Goal: Find specific page/section: Find specific page/section

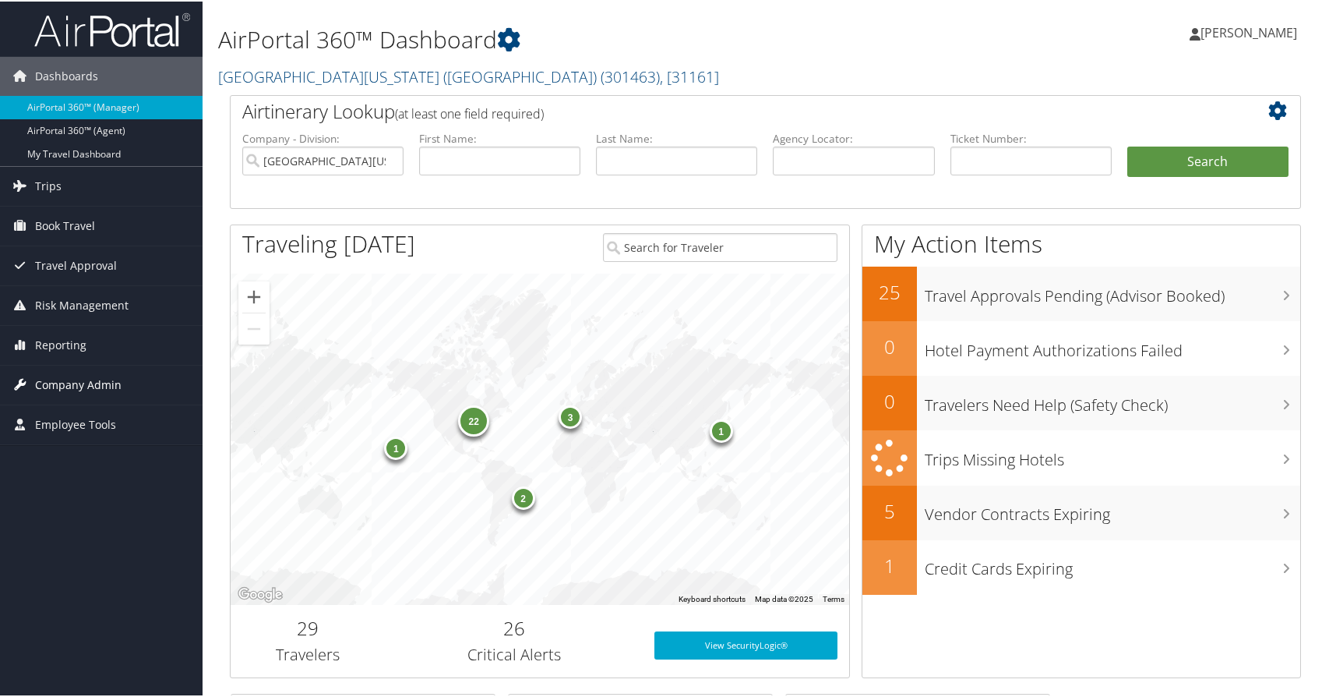
click at [100, 377] on span "Company Admin" at bounding box center [78, 383] width 86 height 39
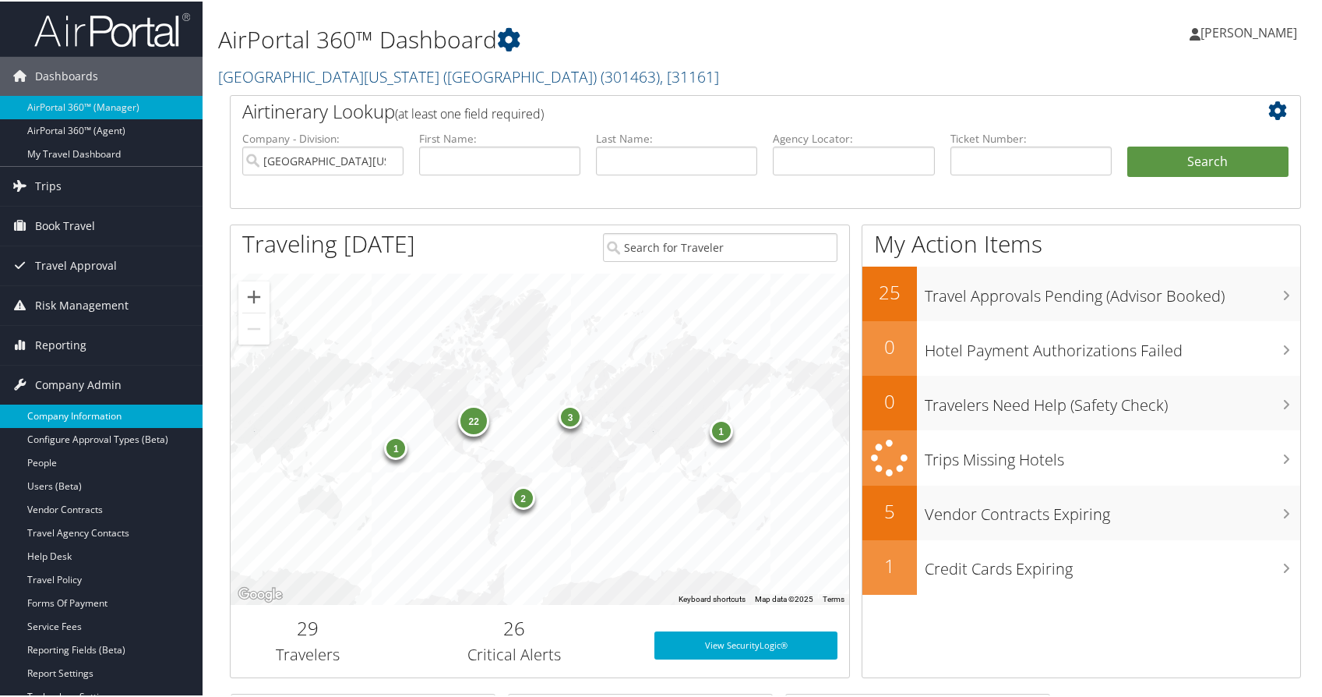
click at [121, 421] on link "Company Information" at bounding box center [101, 414] width 203 height 23
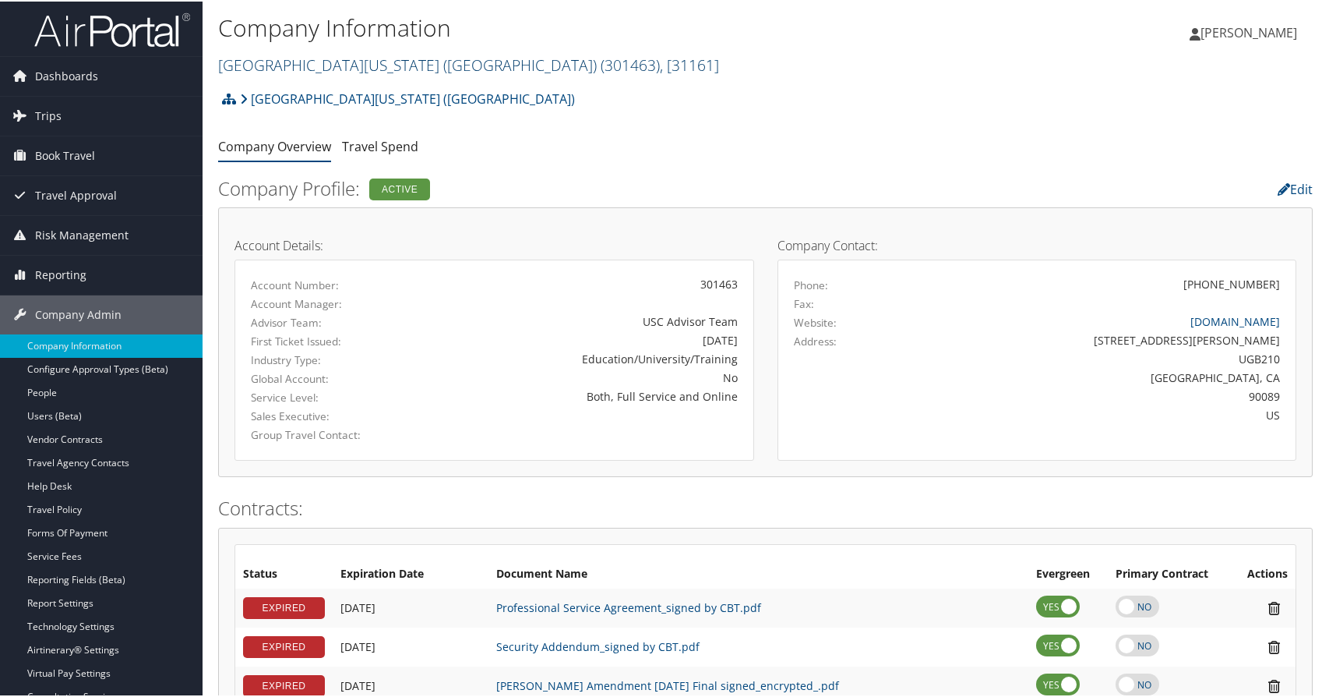
click at [295, 69] on link "University of Southern California (USC) ( 301463 ) , [ 31161 ]" at bounding box center [468, 63] width 501 height 21
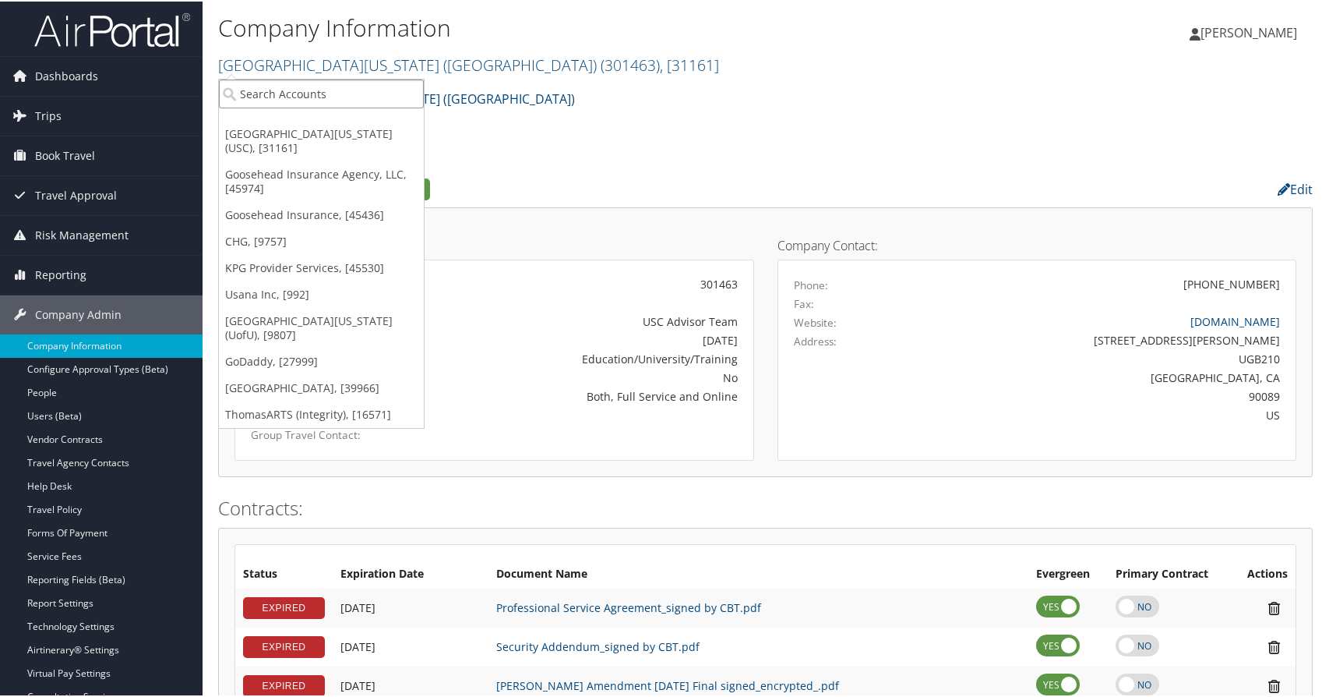
click at [295, 85] on input "search" at bounding box center [321, 92] width 205 height 29
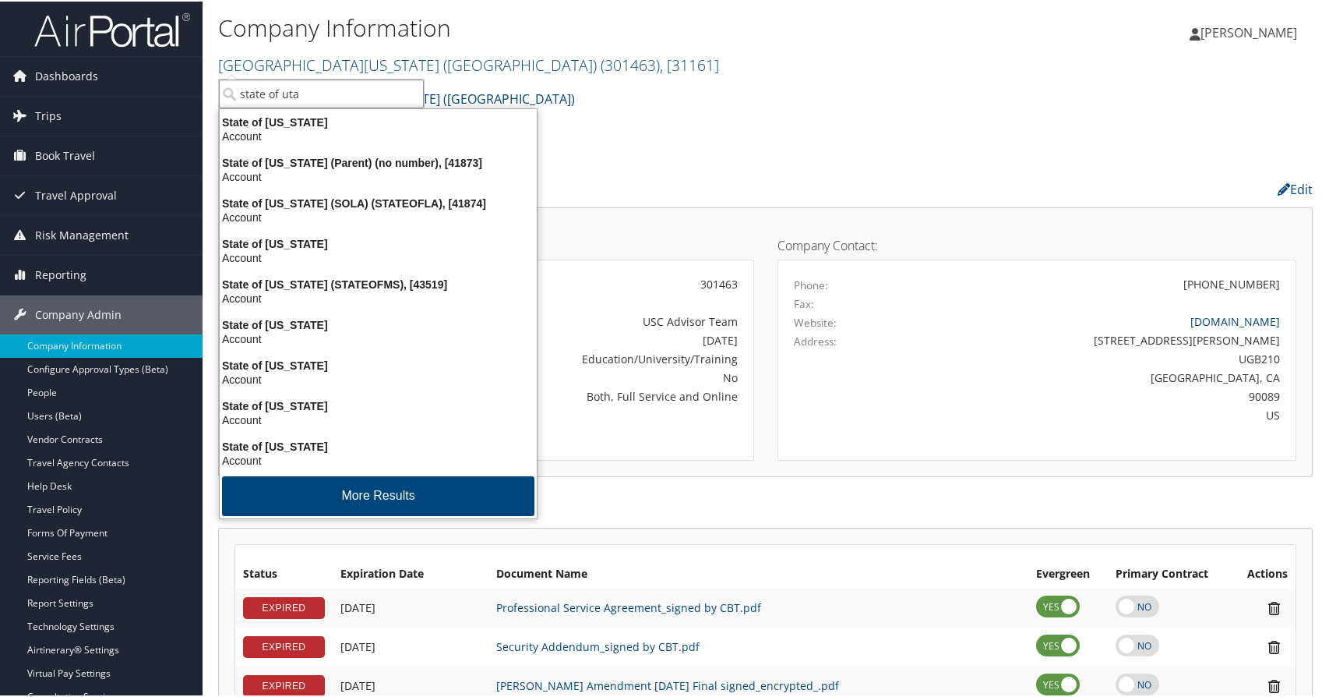
type input "state of utah"
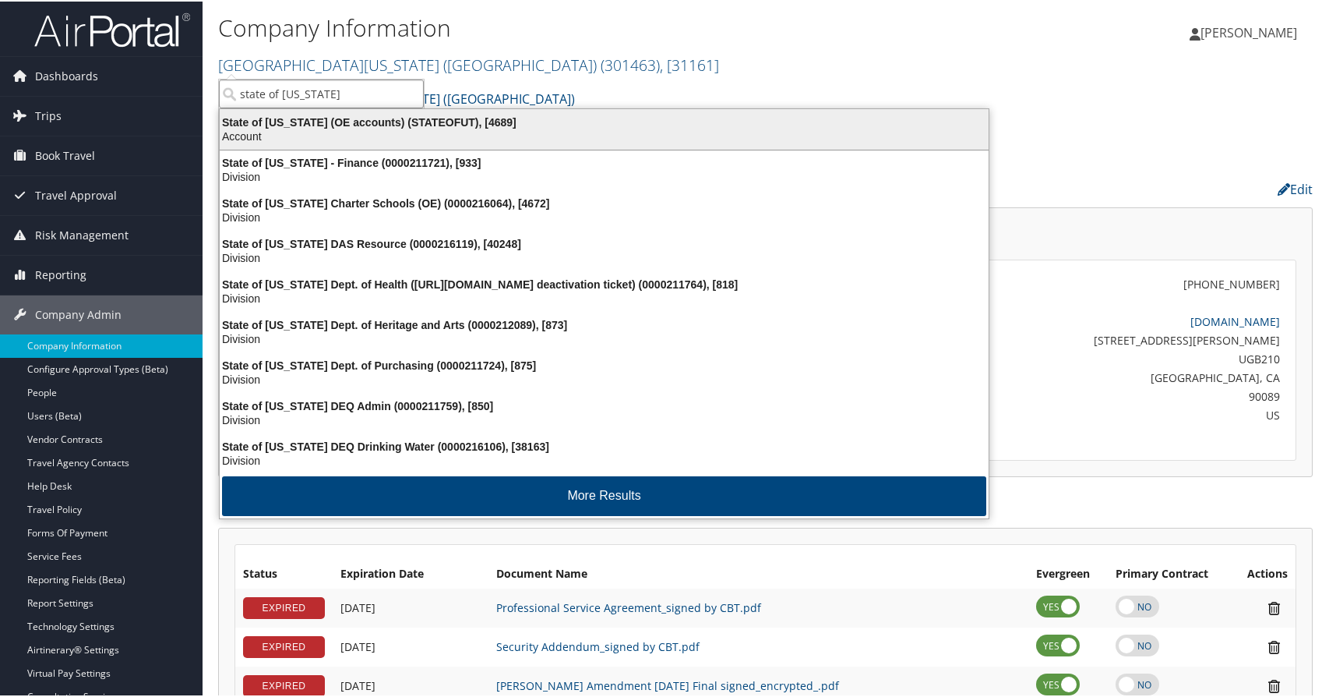
click at [295, 124] on div "State of Utah (OE accounts) (STATEOFUT), [4689]" at bounding box center [604, 121] width 788 height 14
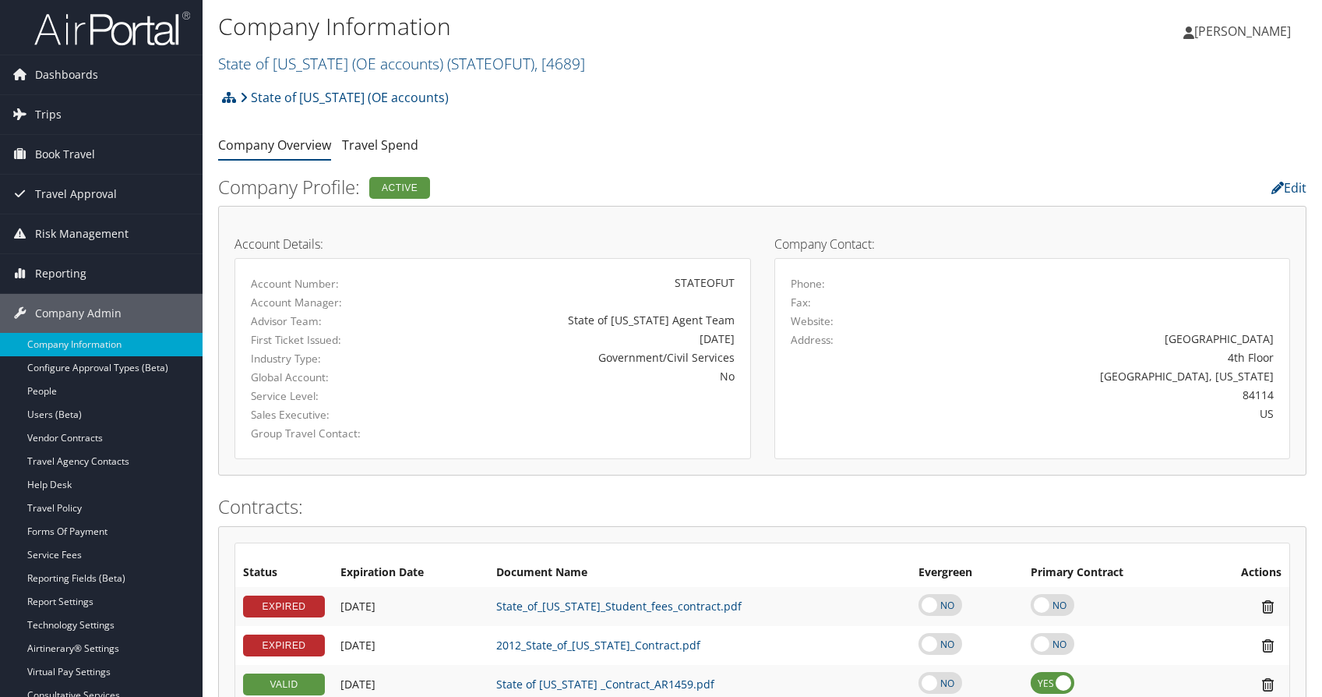
scroll to position [312, 0]
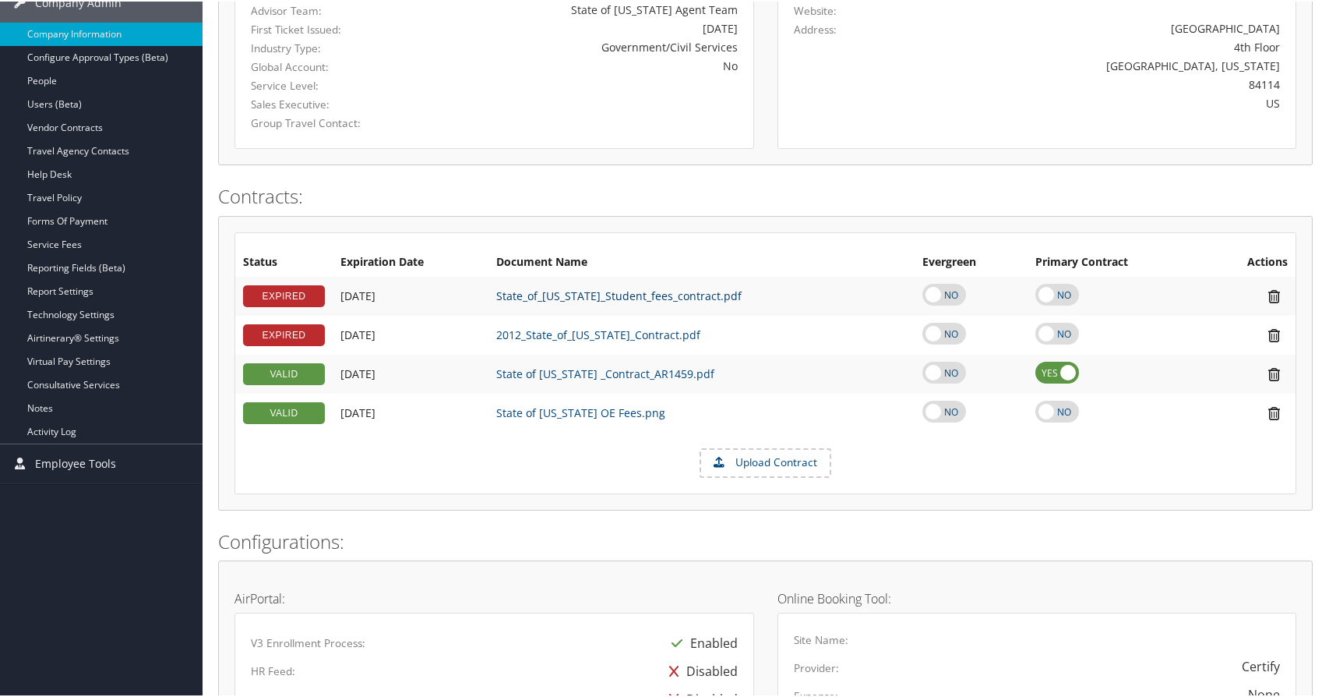
click at [595, 296] on link "State_of_Utah_Student_fees_contract.pdf" at bounding box center [618, 294] width 245 height 15
click at [525, 331] on link "2012_State_of_Utah_Contract.pdf" at bounding box center [598, 333] width 204 height 15
click at [542, 368] on link "State of Utah _Contract_AR1459.pdf" at bounding box center [605, 372] width 218 height 15
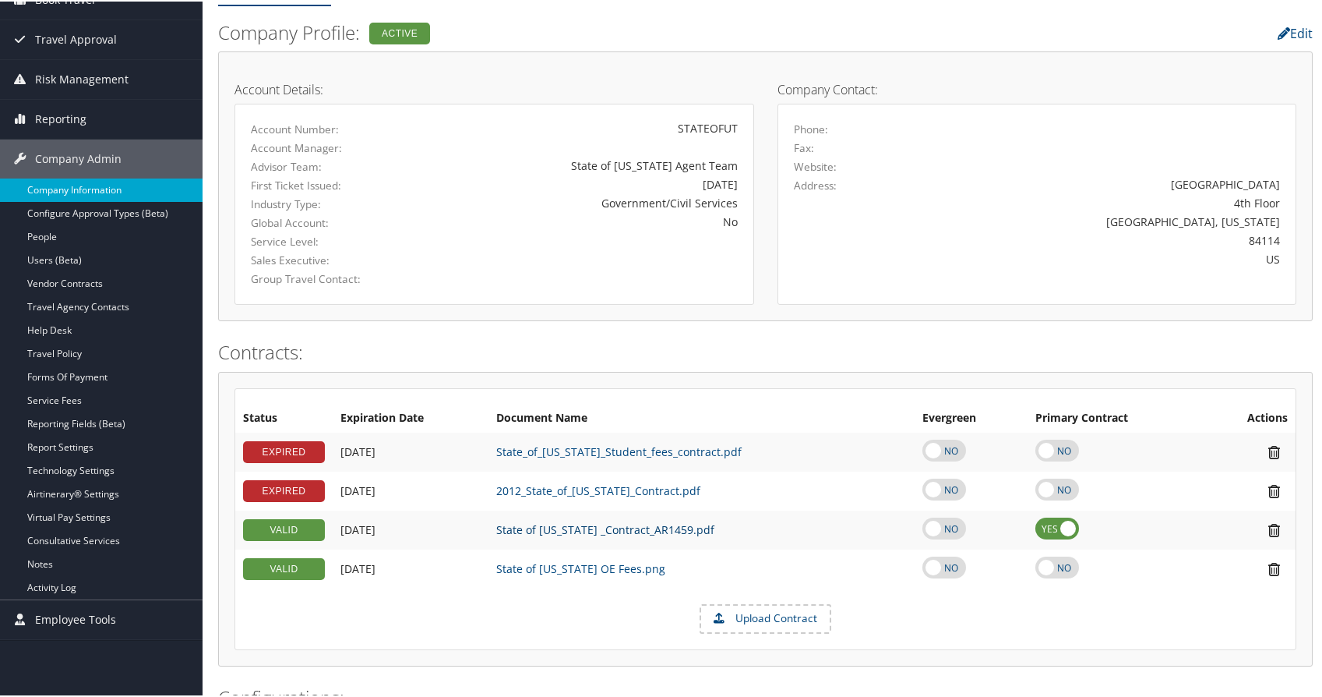
scroll to position [0, 0]
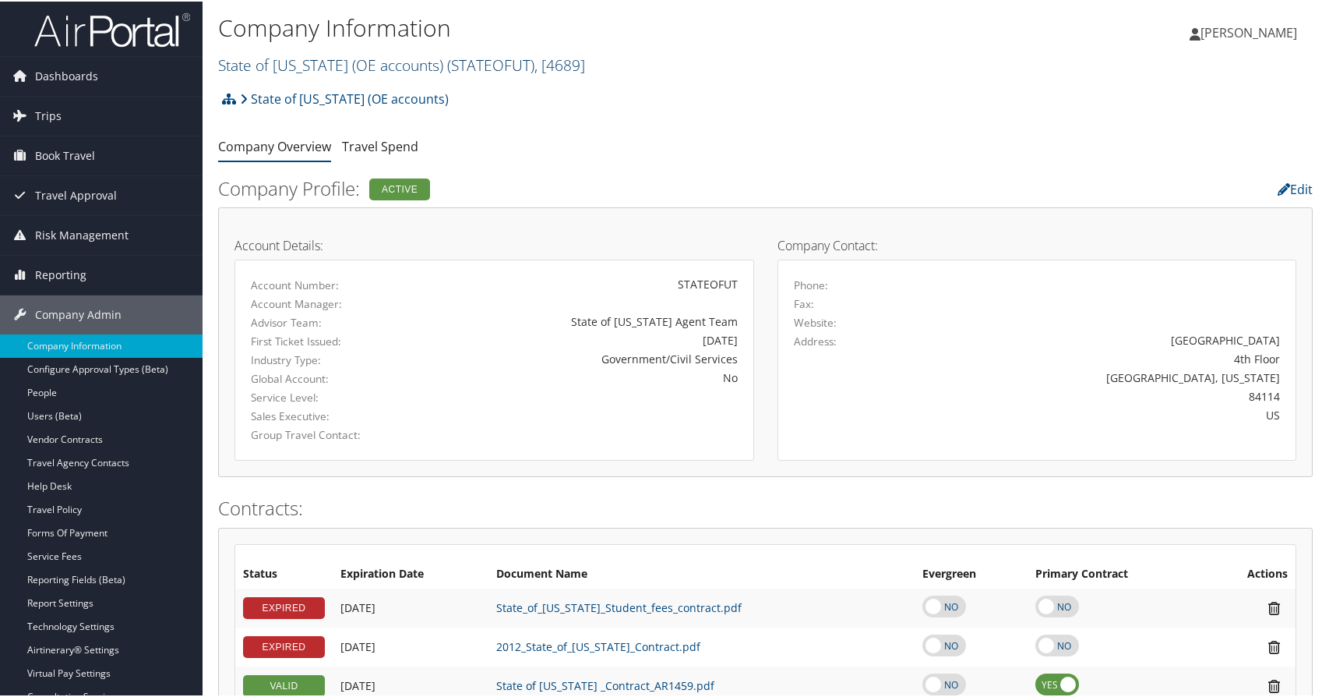
click at [447, 62] on span "( STATEOFUT )" at bounding box center [490, 63] width 87 height 21
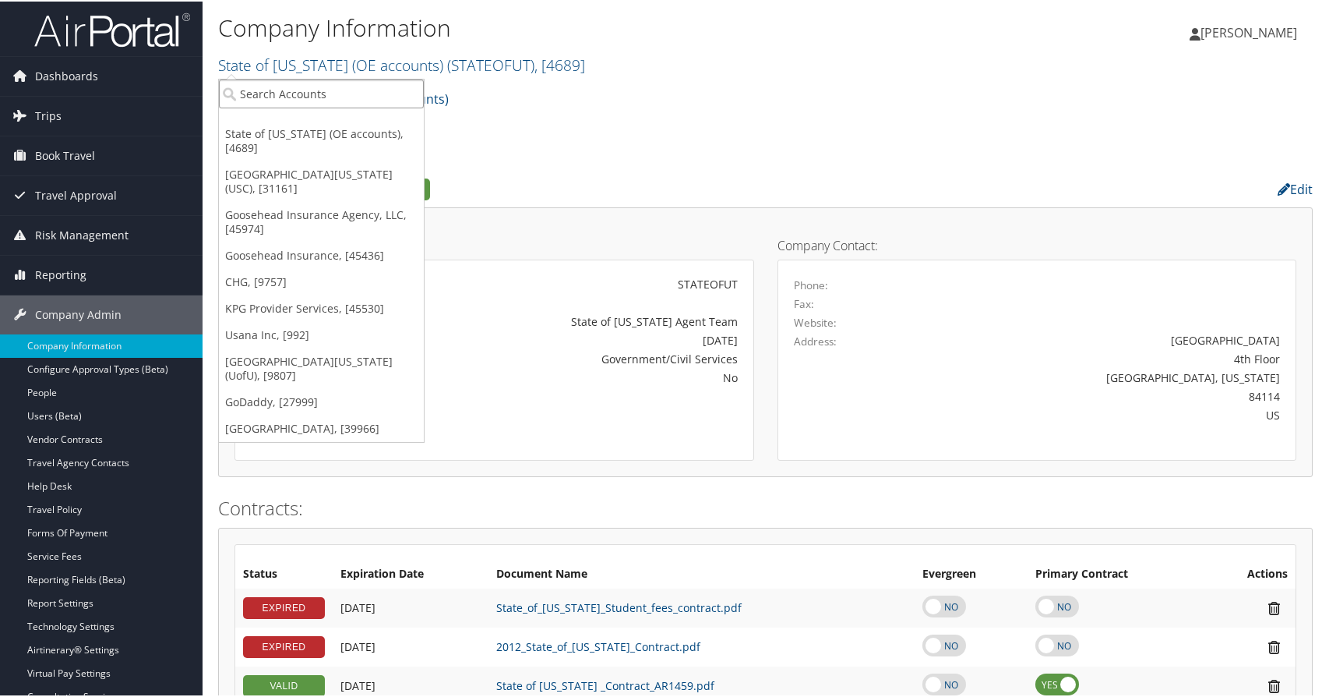
click at [326, 94] on input "search" at bounding box center [321, 92] width 205 height 29
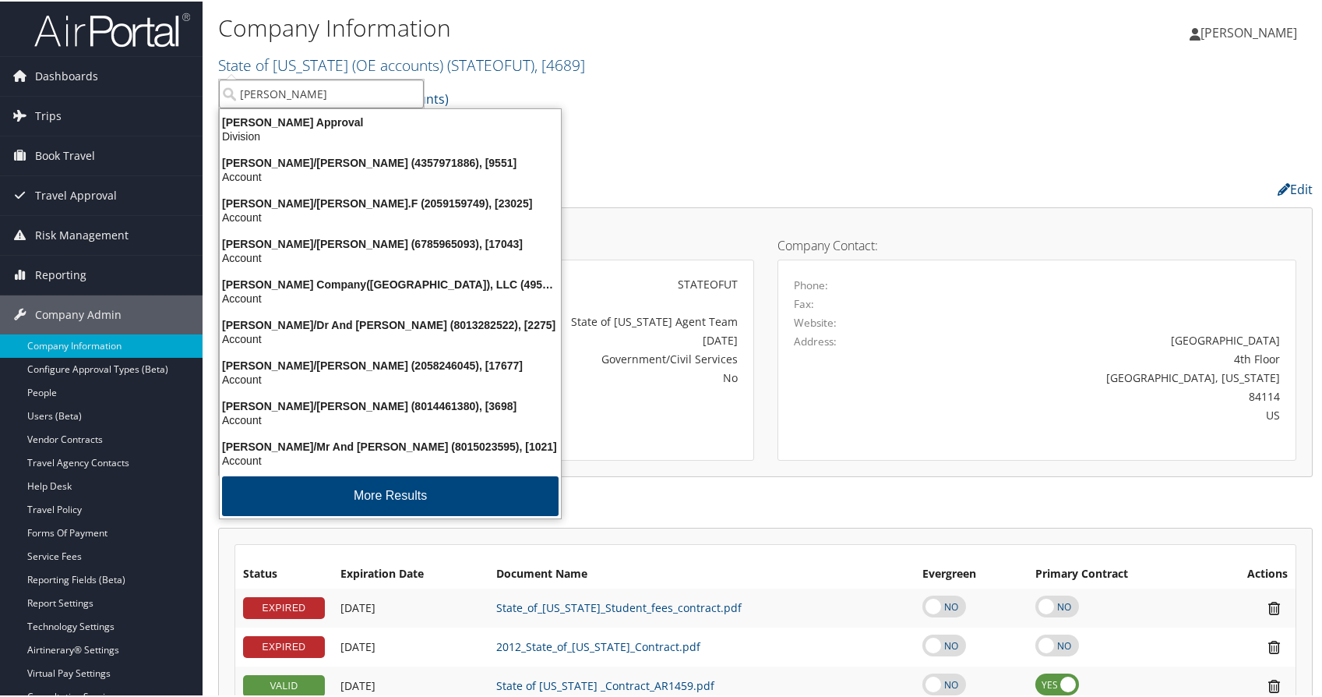
type input "nielse"
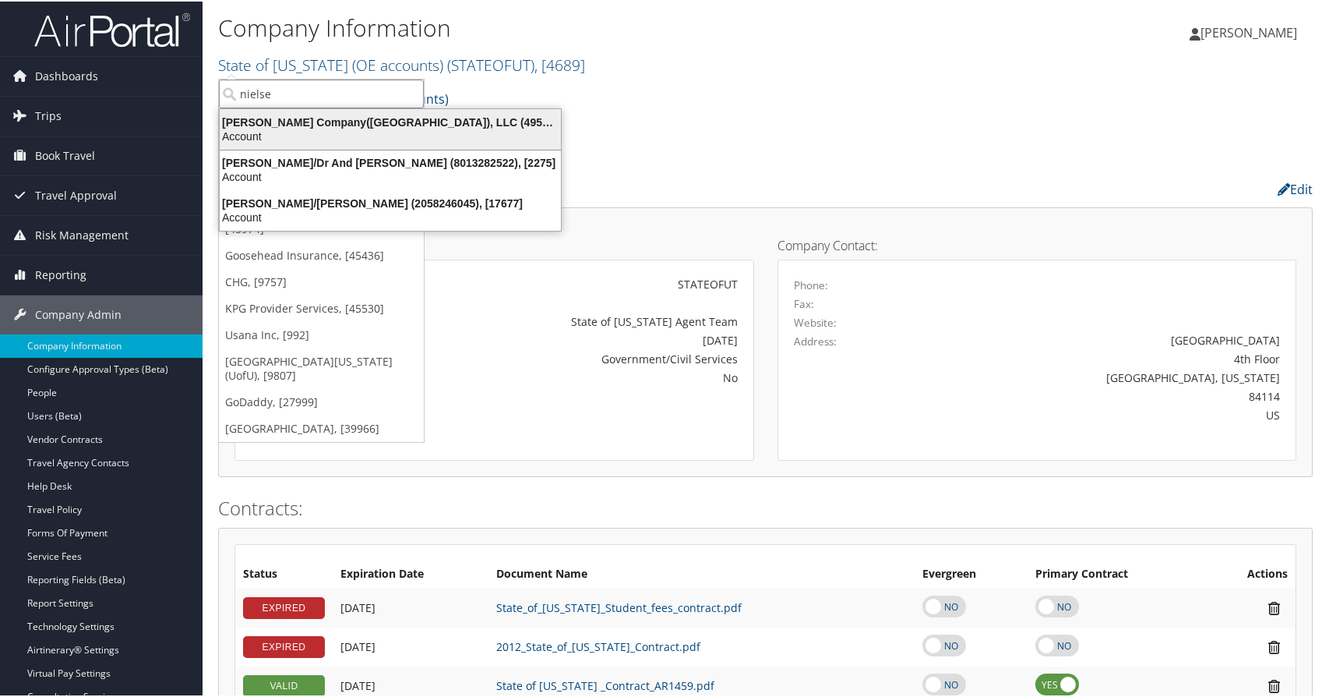
click at [333, 122] on div "Nielsen Company(US), LLC (4954), [44802]" at bounding box center [390, 121] width 360 height 14
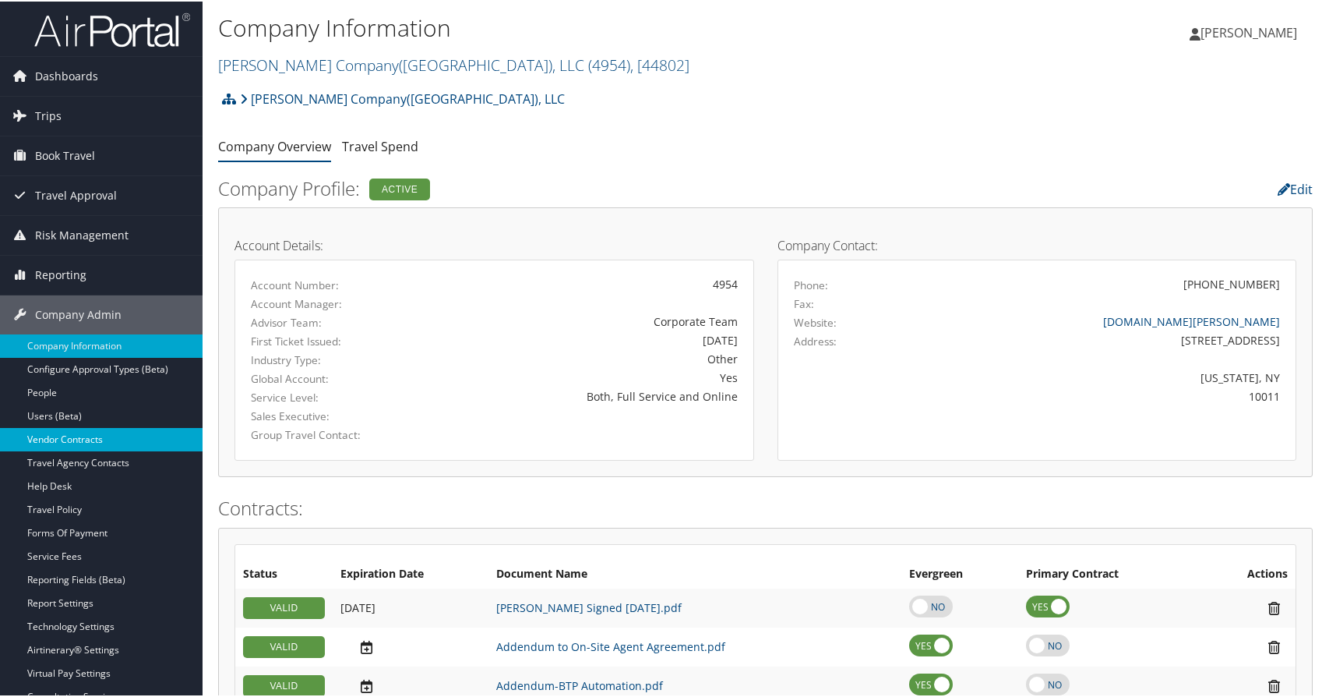
click at [65, 432] on link "Vendor Contracts" at bounding box center [101, 437] width 203 height 23
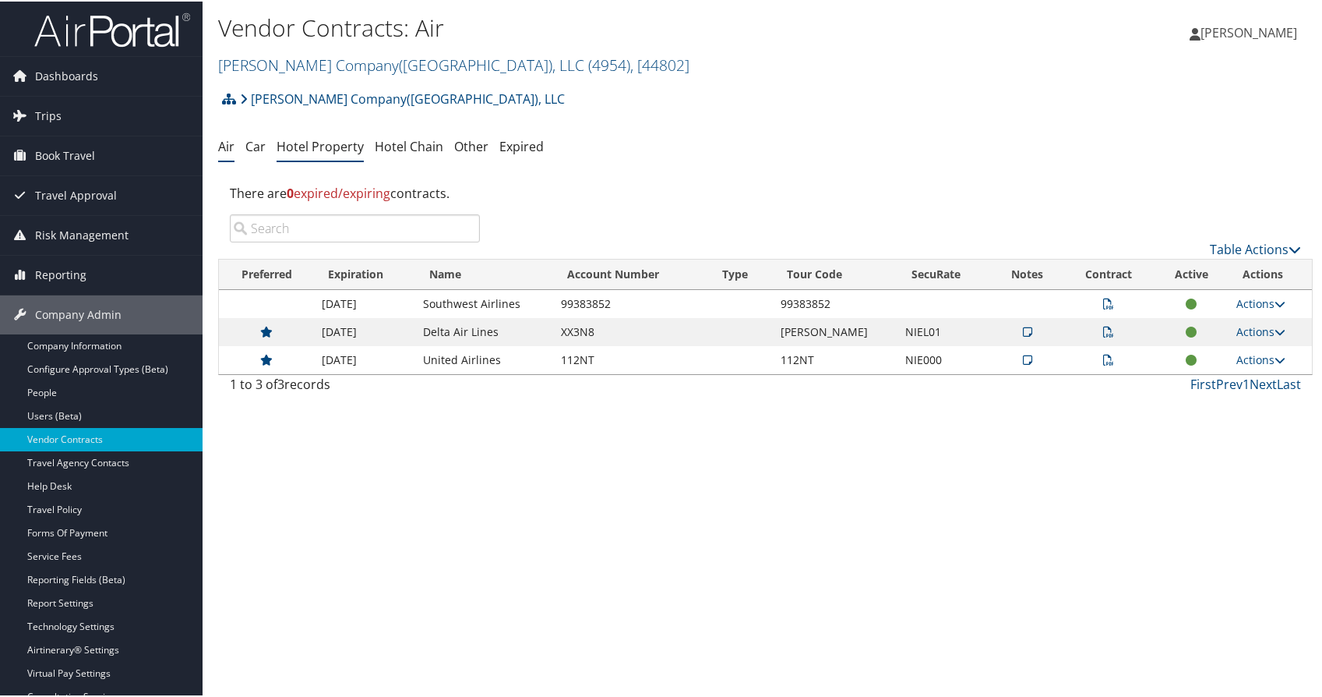
click at [326, 149] on link "Hotel Property" at bounding box center [320, 144] width 87 height 17
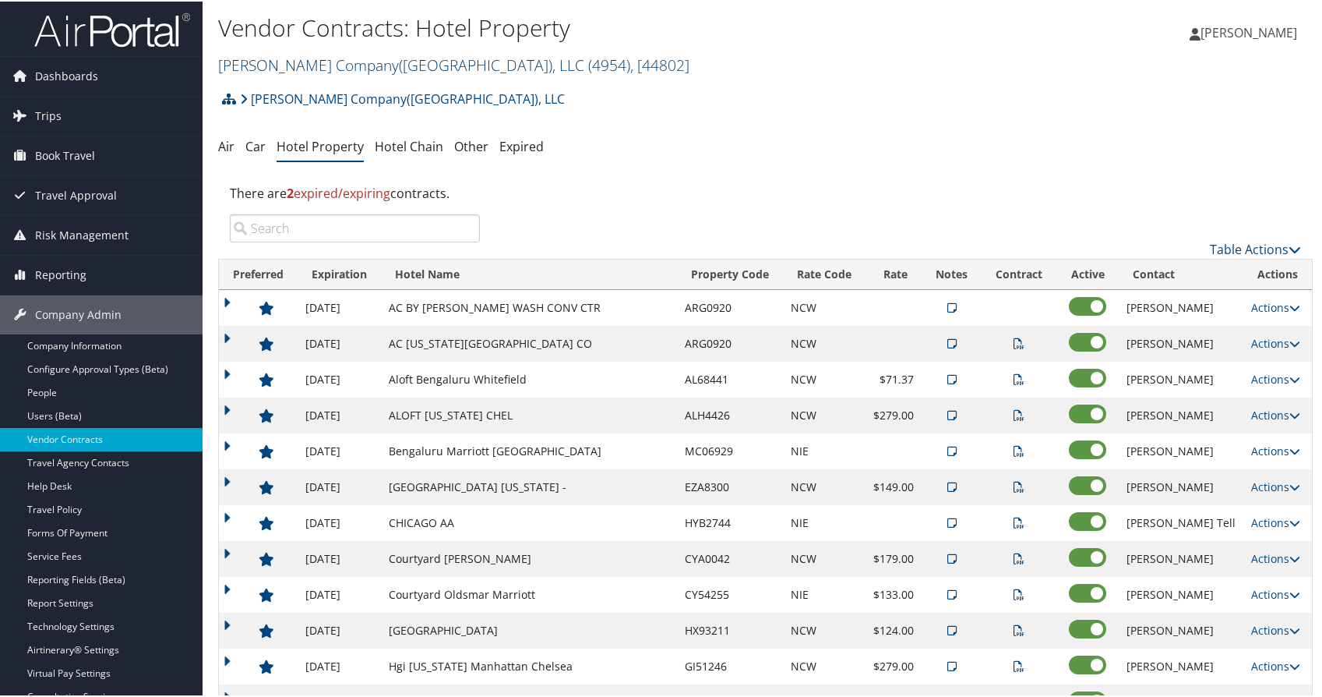
click at [323, 62] on link "[PERSON_NAME] Company([GEOGRAPHIC_DATA]), LLC ( 4954 ) , [ 44802 ]" at bounding box center [453, 63] width 471 height 21
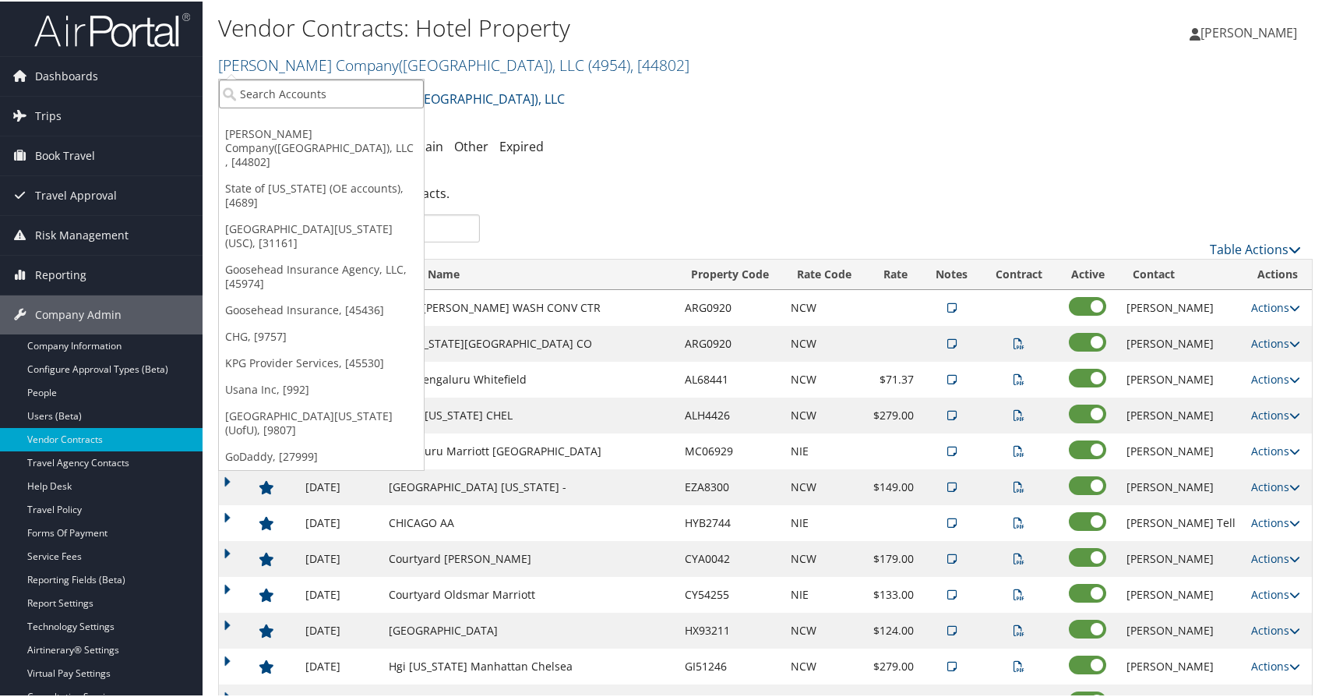
click at [323, 97] on input "search" at bounding box center [321, 92] width 205 height 29
type input "conduent"
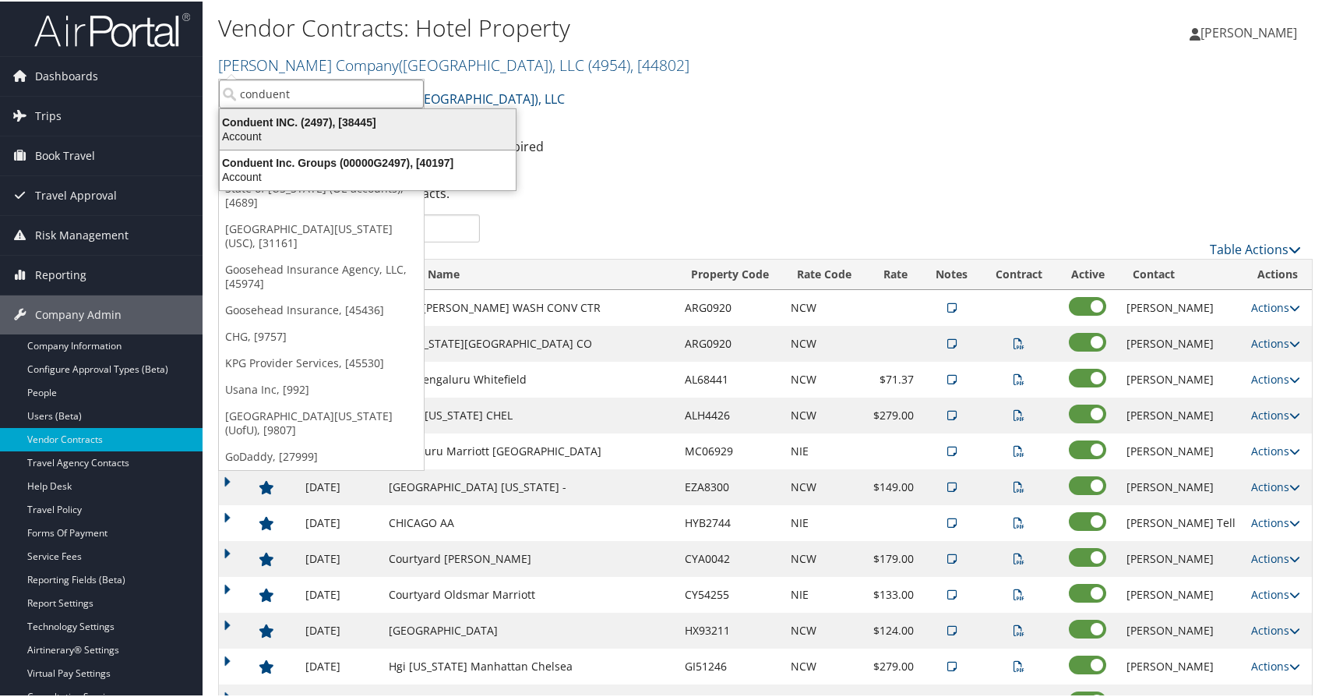
click at [312, 121] on div "Conduent INC. (2497), [38445]" at bounding box center [367, 121] width 315 height 14
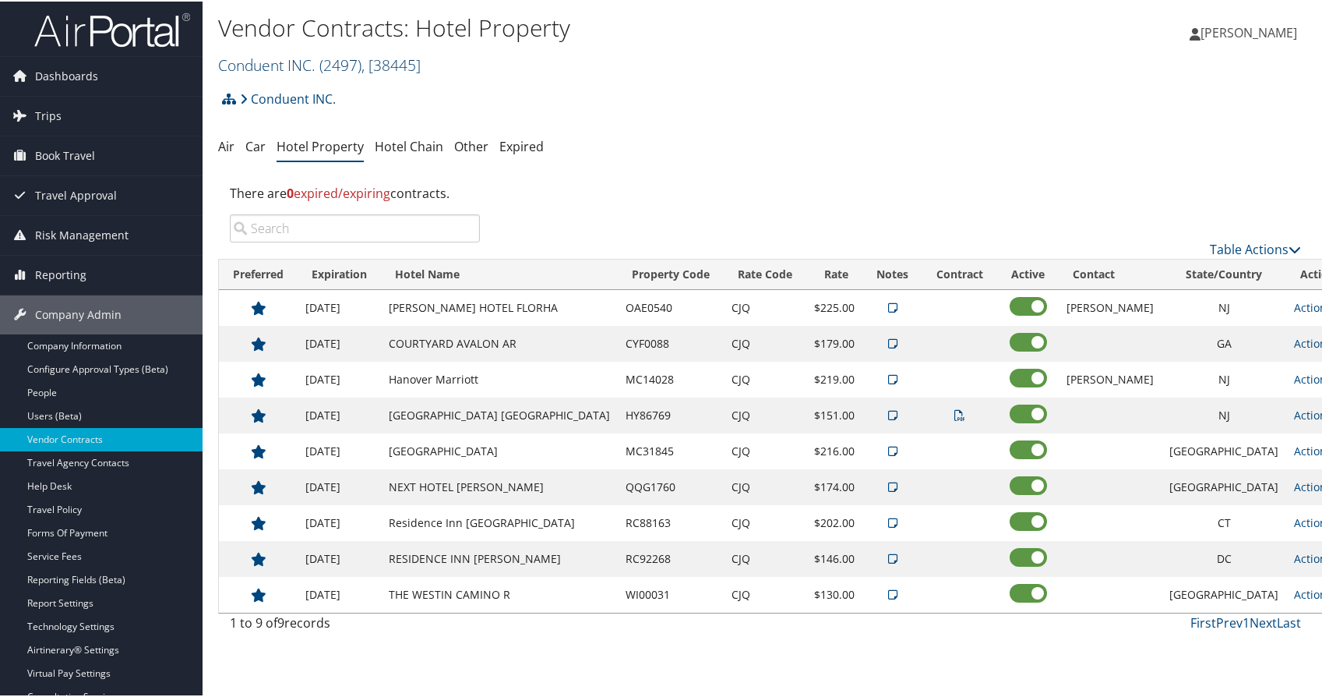
click at [249, 71] on link "Conduent INC. ( 2497 ) , [ 38445 ]" at bounding box center [319, 63] width 203 height 21
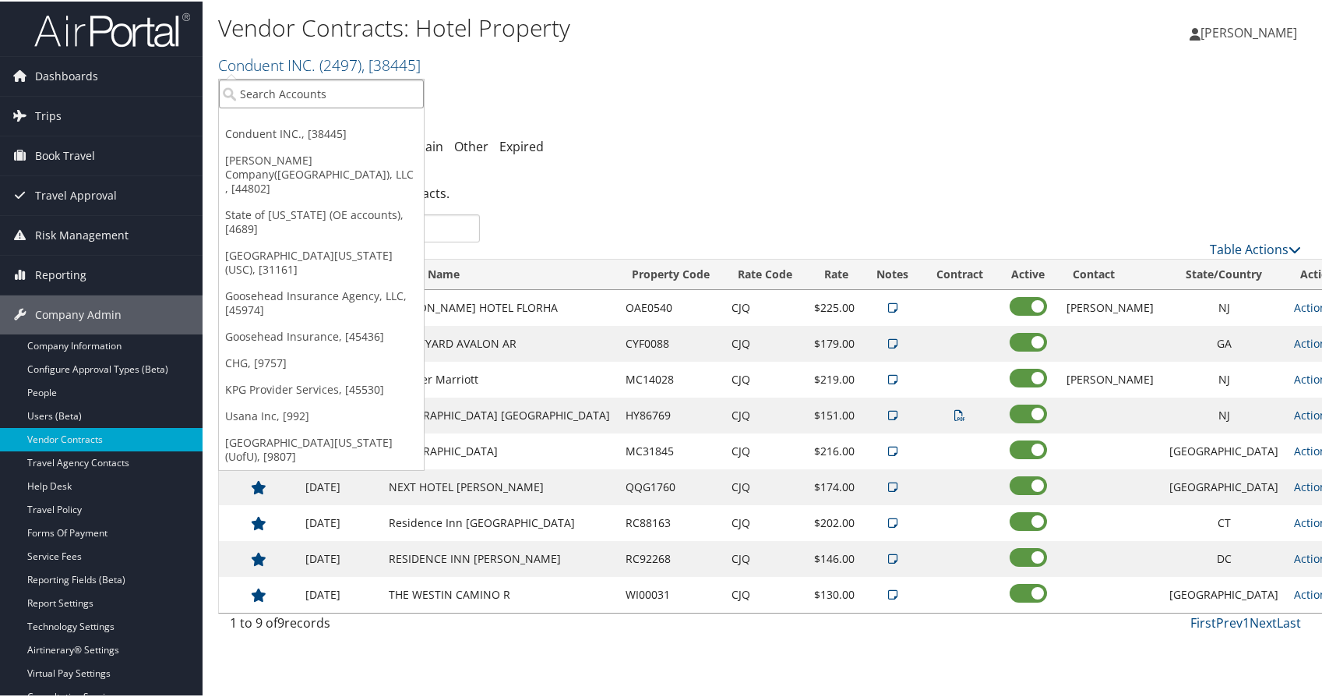
click at [259, 94] on input "search" at bounding box center [321, 92] width 205 height 29
type input "magna"
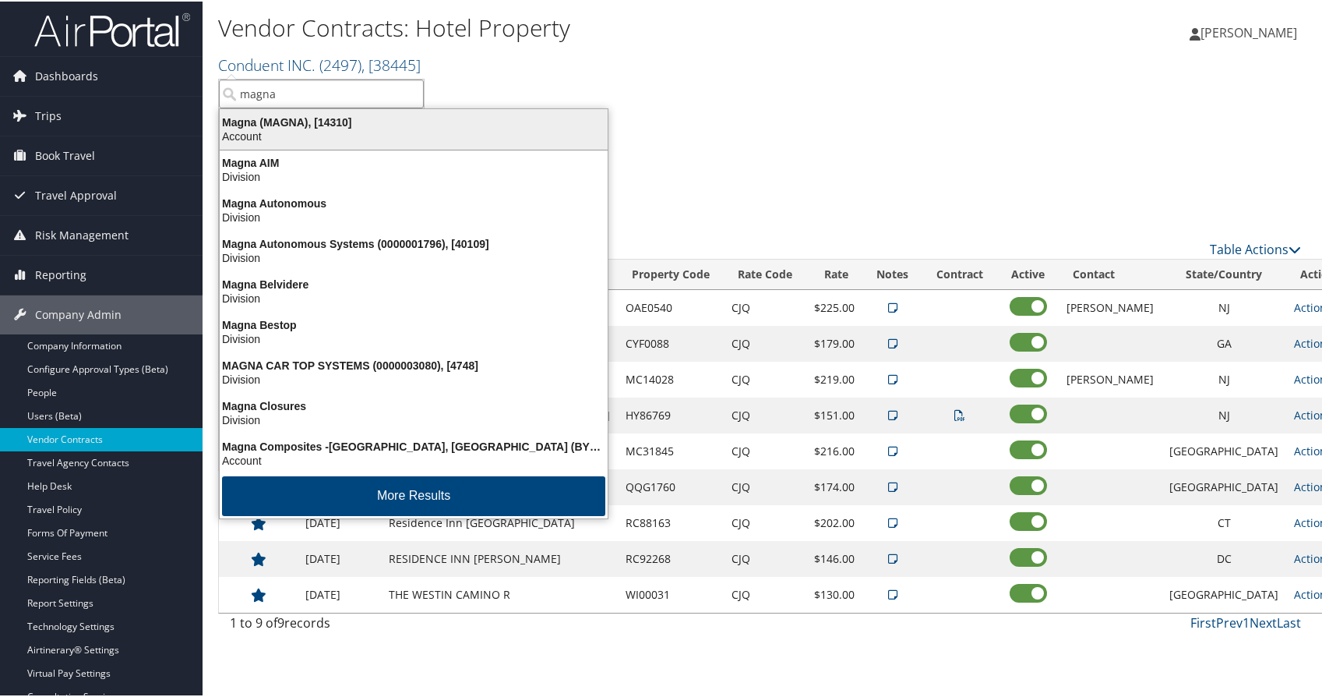
click at [262, 131] on div "Account" at bounding box center [413, 135] width 407 height 14
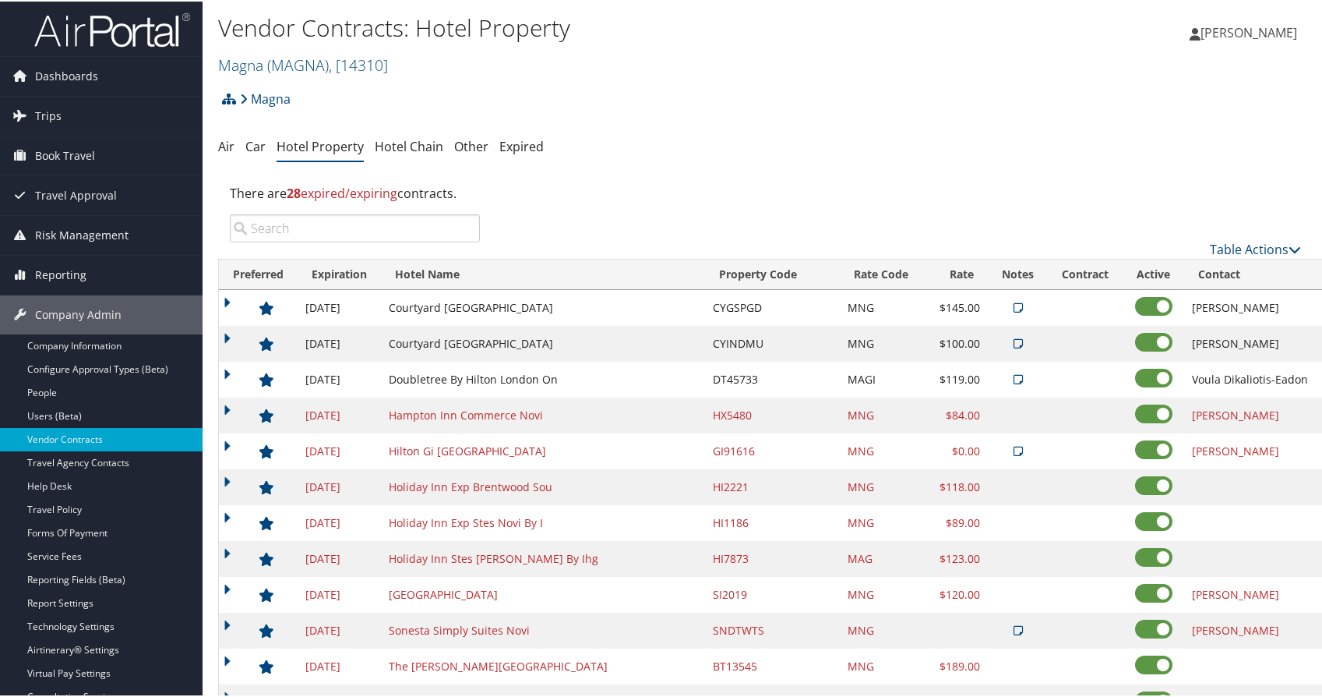
click at [665, 105] on div "Magna Account Structure Magna (MAGNA) ACTIVE Create Child Magna Leisure (3085) …" at bounding box center [765, 103] width 1095 height 42
click at [39, 267] on span "Reporting" at bounding box center [60, 273] width 51 height 39
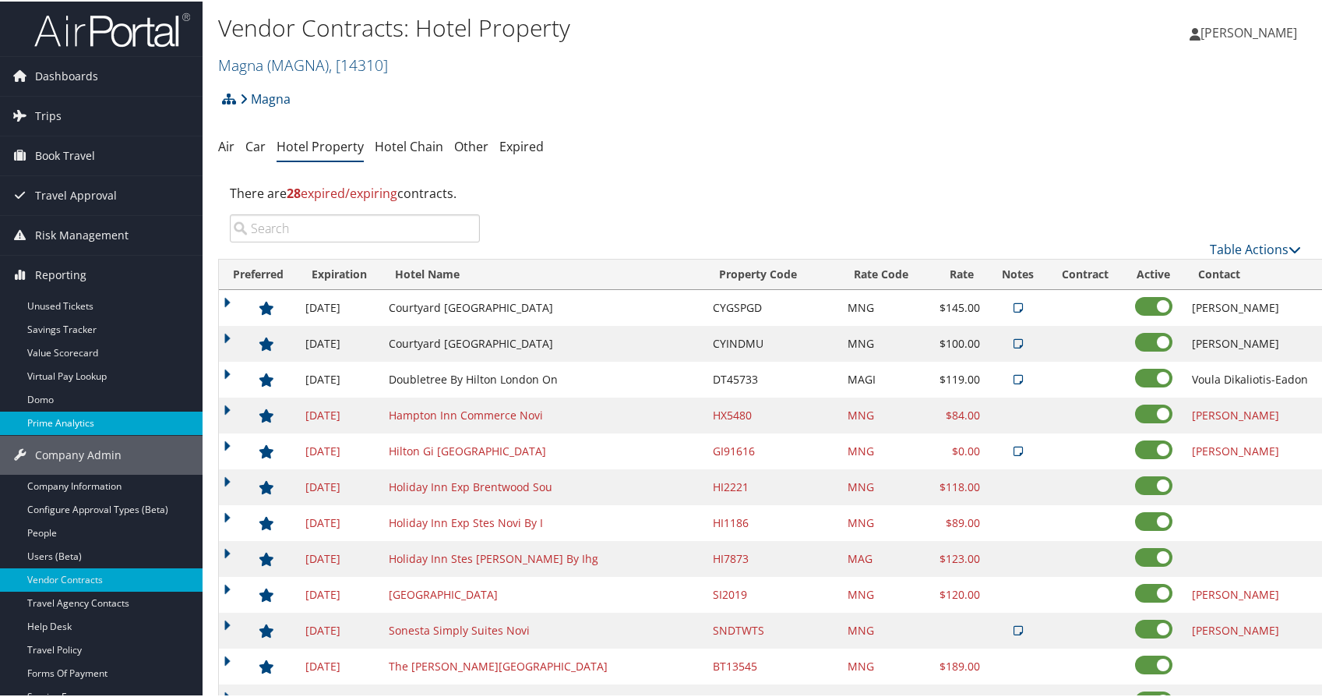
click at [77, 422] on link "Prime Analytics" at bounding box center [101, 421] width 203 height 23
